Goal: Entertainment & Leisure: Consume media (video, audio)

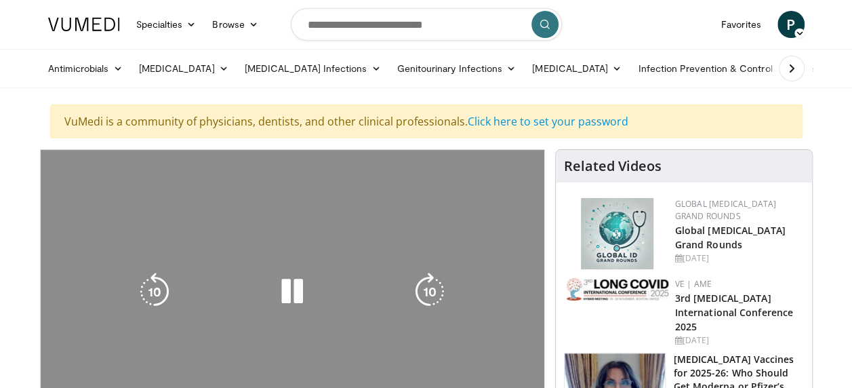
click at [227, 177] on div "**********" at bounding box center [292, 353] width 505 height 408
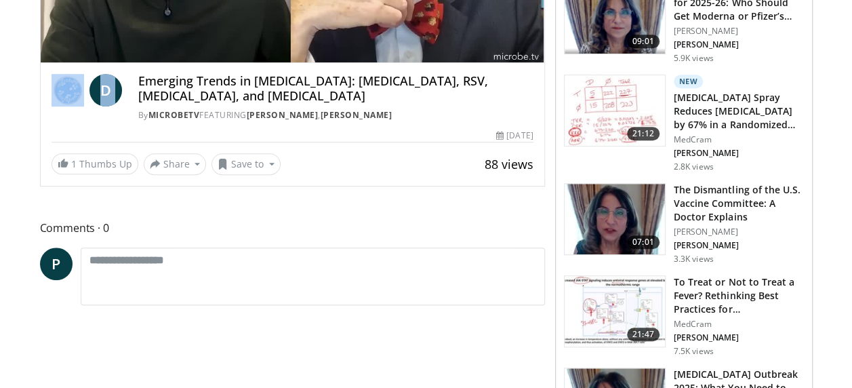
scroll to position [372, 0]
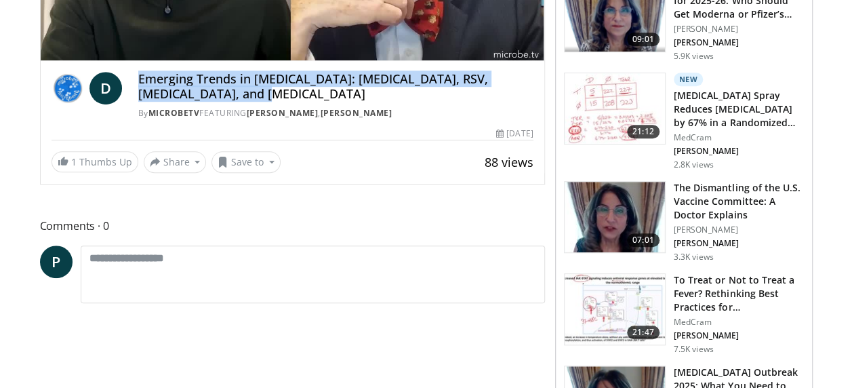
drag, startPoint x: 226, startPoint y: 94, endPoint x: 138, endPoint y: 81, distance: 88.3
click at [138, 81] on h4 "Emerging Trends in [MEDICAL_DATA]: [MEDICAL_DATA], RSV, [MEDICAL_DATA], and [ME…" at bounding box center [335, 86] width 395 height 29
copy h4 "Emerging Trends in [MEDICAL_DATA]: [MEDICAL_DATA], RSV, [MEDICAL_DATA], and [ME…"
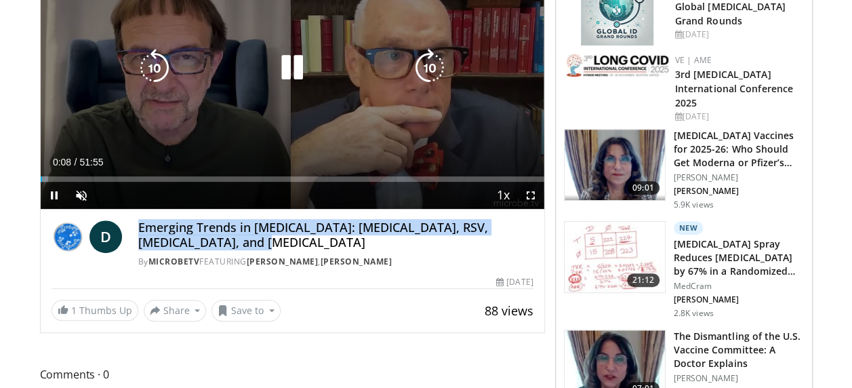
scroll to position [199, 0]
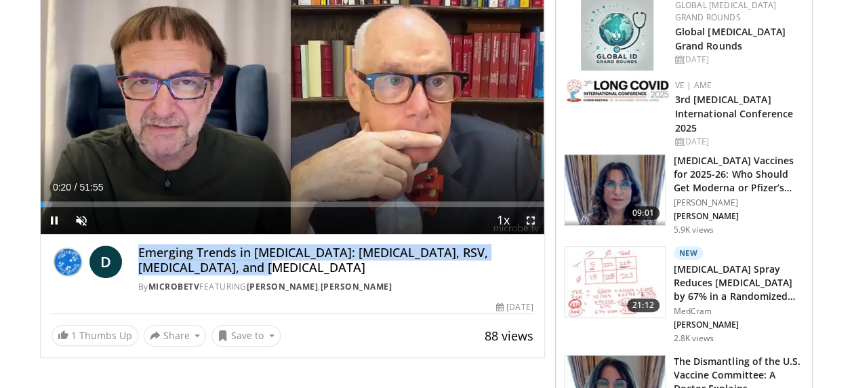
click at [530, 217] on span "Video Player" at bounding box center [530, 220] width 27 height 27
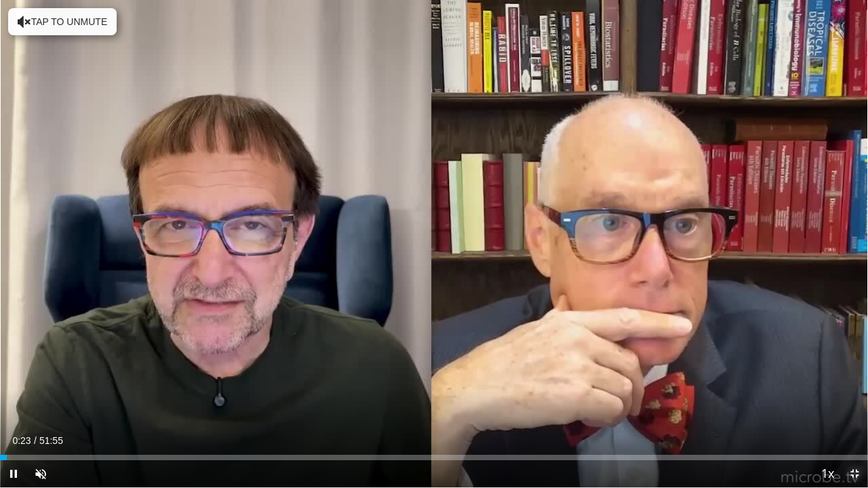
click at [852, 387] on span "Video Player" at bounding box center [854, 473] width 27 height 27
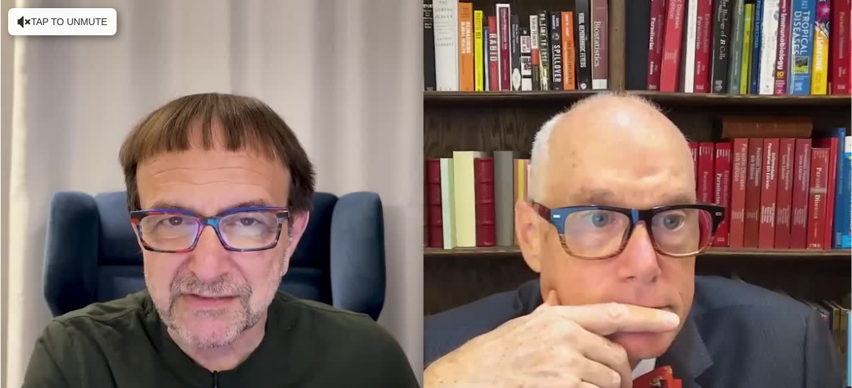
scroll to position [56, 0]
